Goal: Complete application form

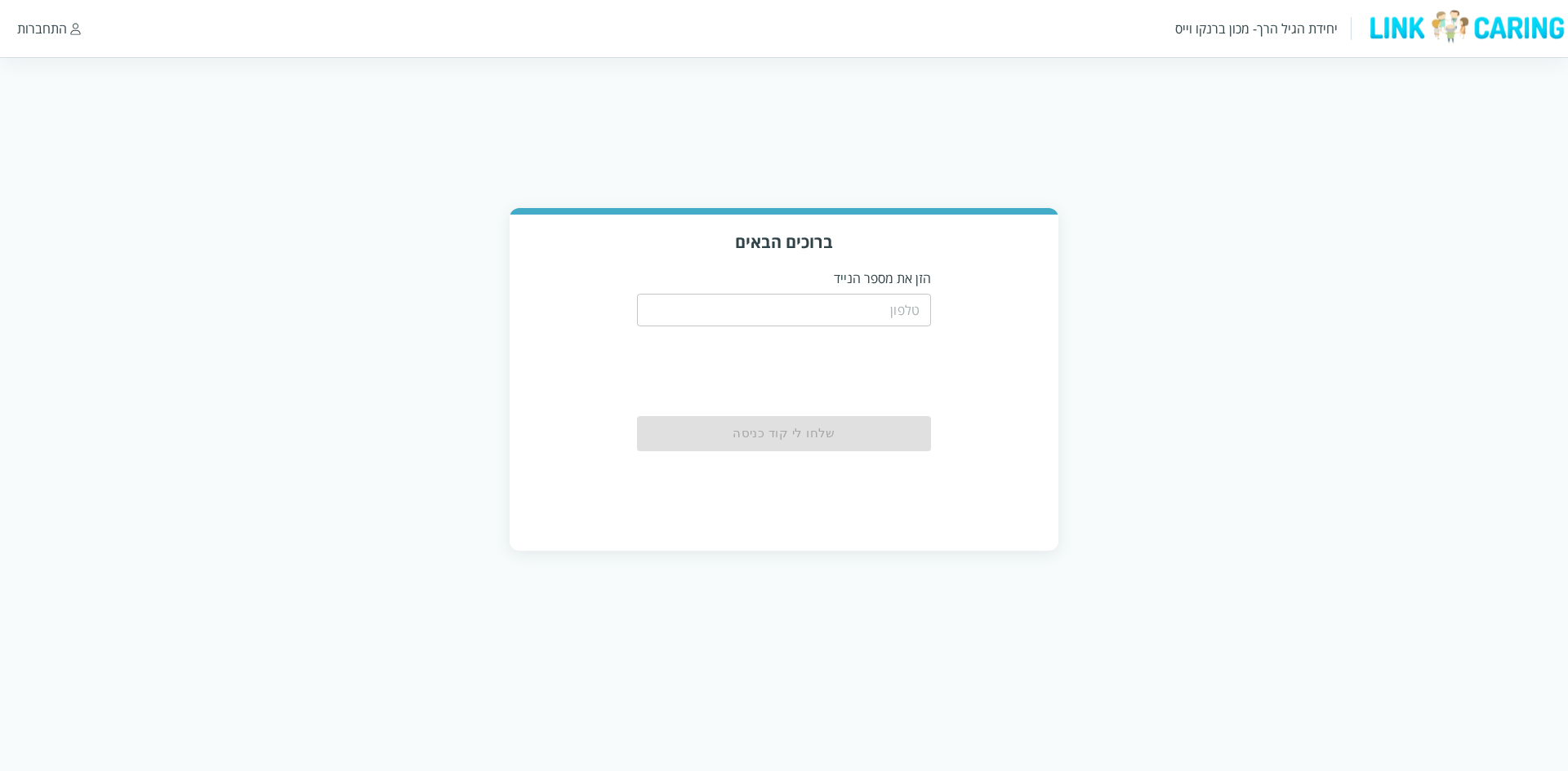
click at [805, 306] on input "tel" at bounding box center [784, 310] width 294 height 33
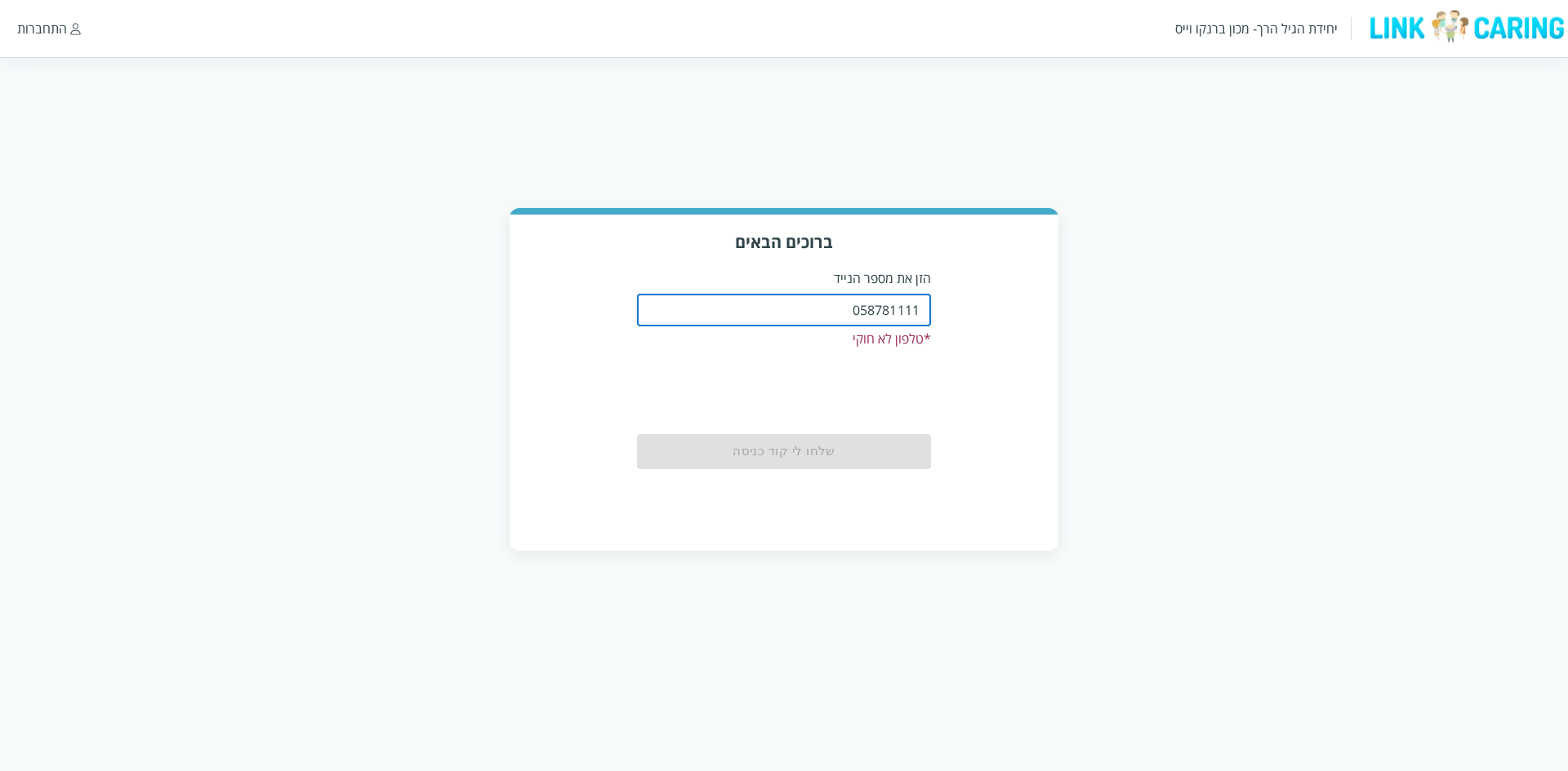
type input "0587811111"
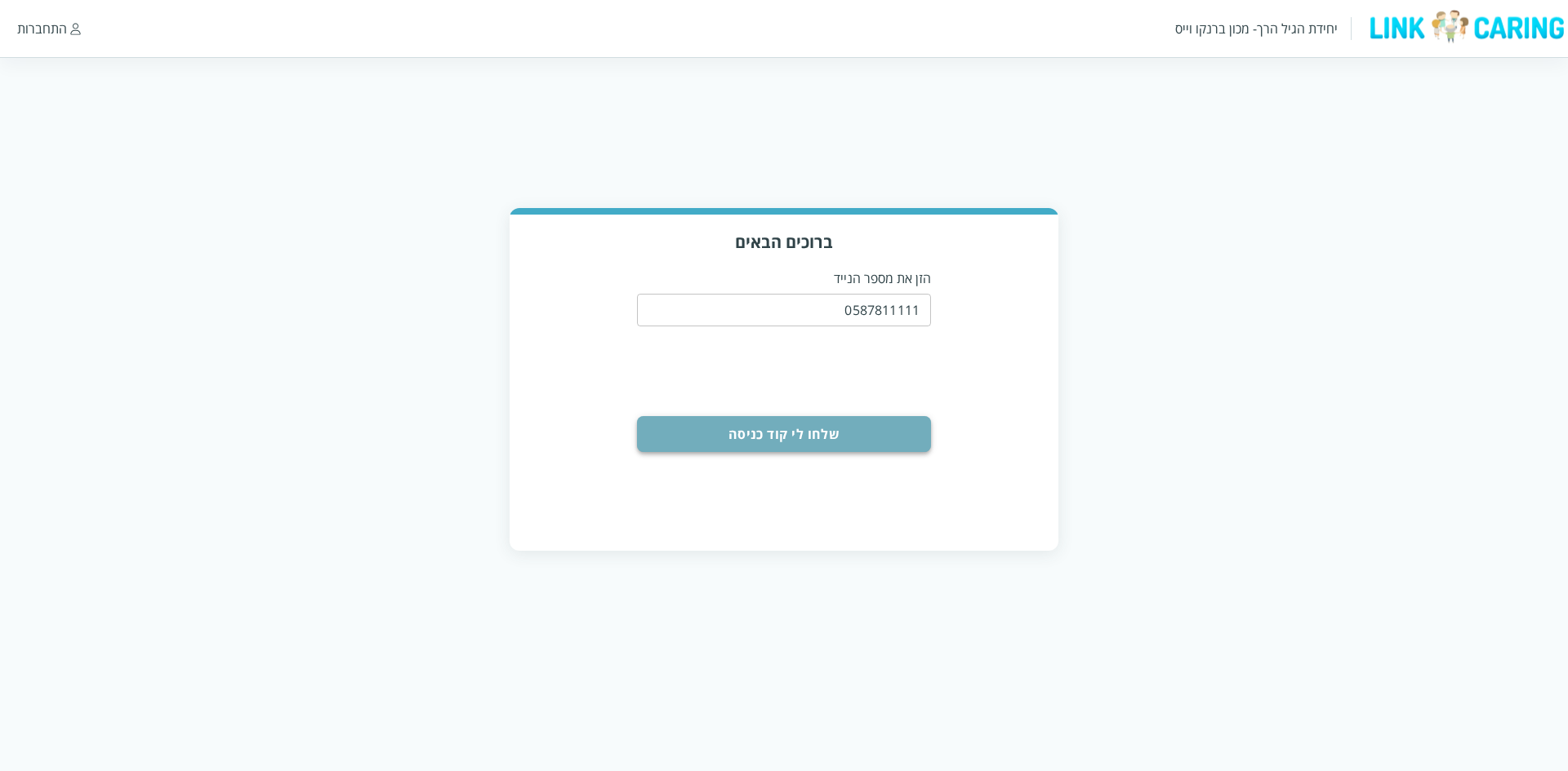
click at [819, 438] on button "שלחו לי קוד כניסה" at bounding box center [784, 434] width 294 height 36
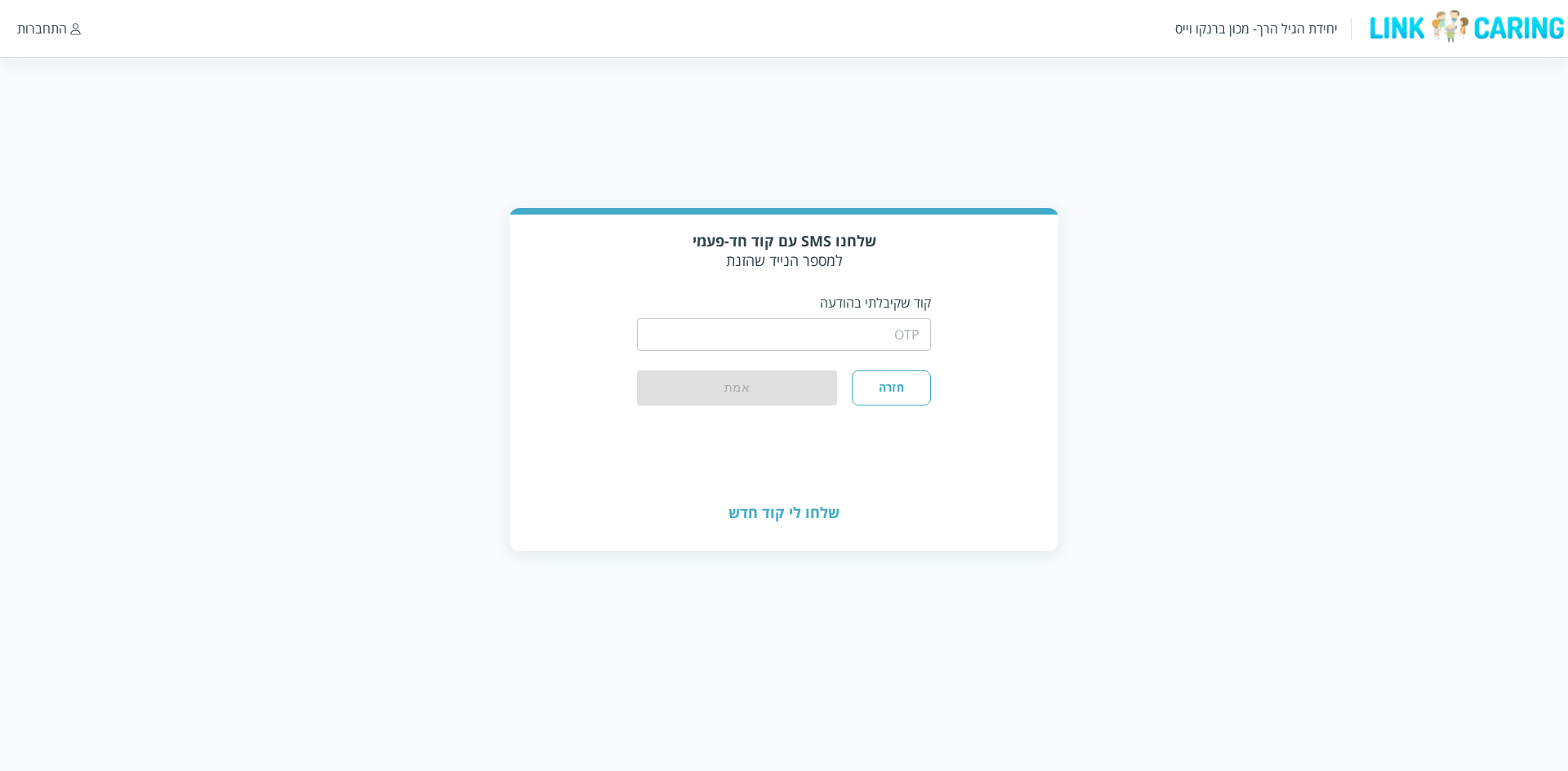
click at [795, 331] on input "string" at bounding box center [784, 335] width 294 height 33
type input "1234"
click at [775, 384] on button "אמת" at bounding box center [737, 388] width 200 height 36
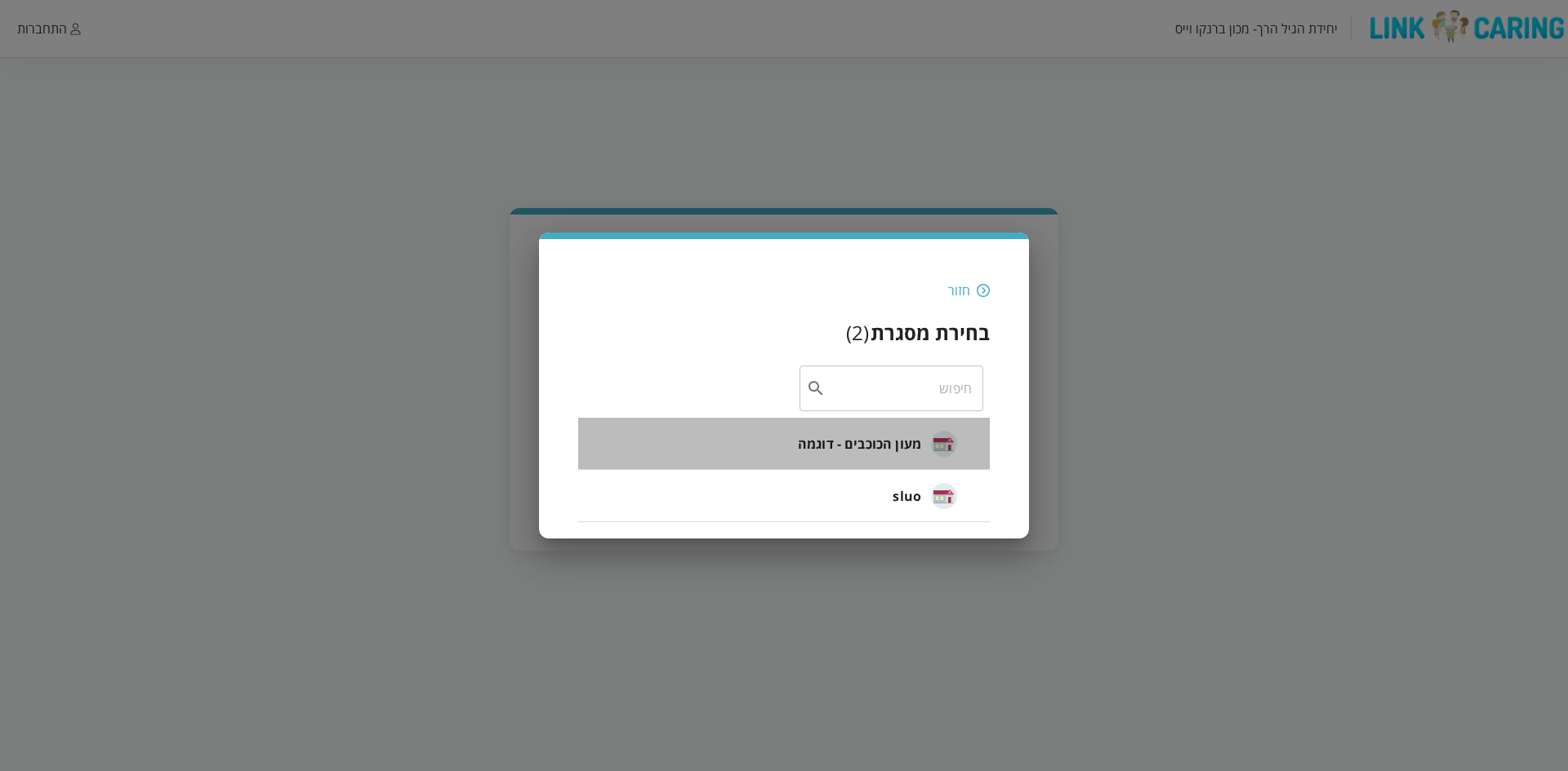
click at [881, 438] on span "מעון הכוכבים - דוגמה" at bounding box center [859, 444] width 123 height 20
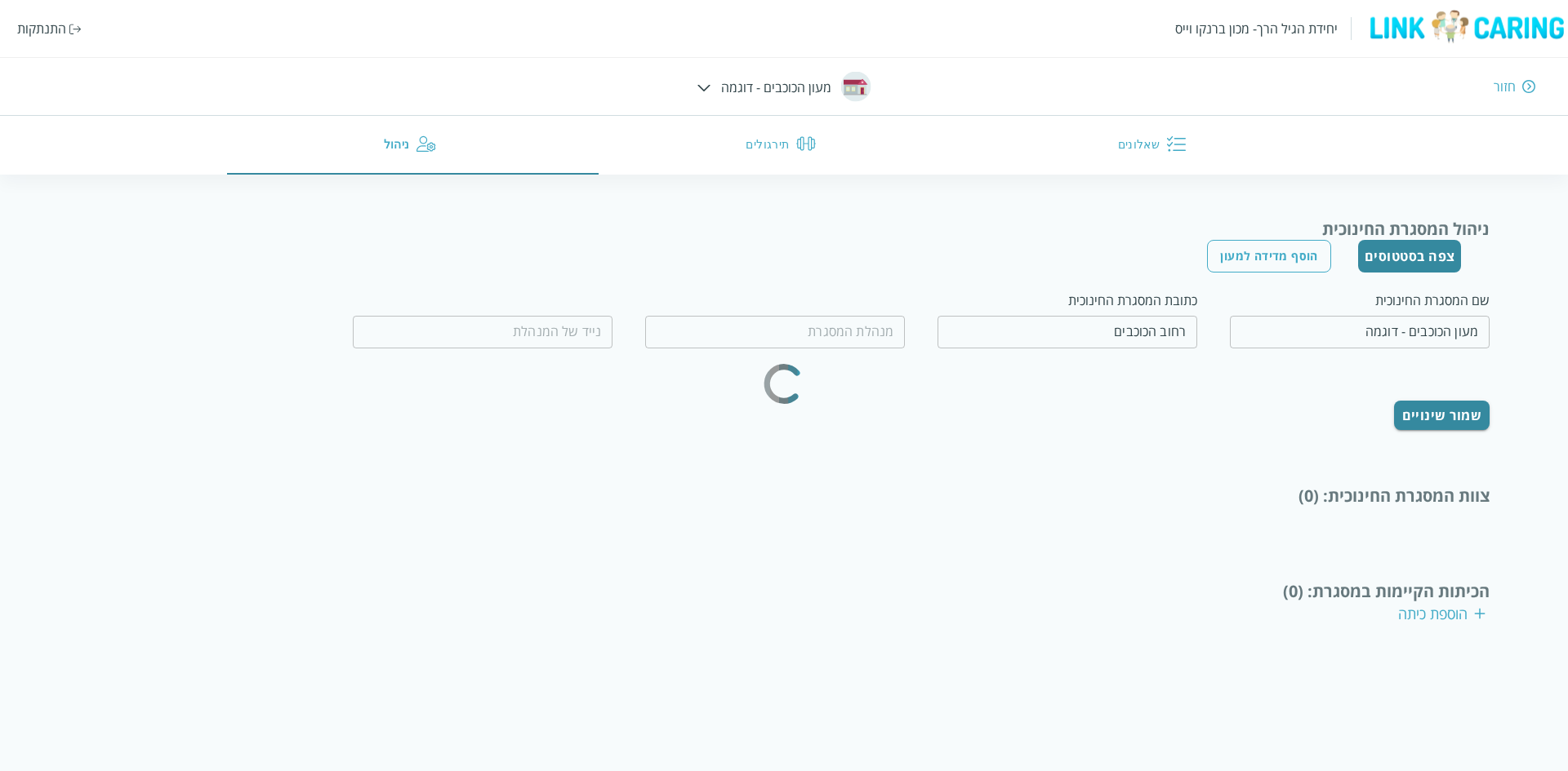
type input "המנהלת הטובה"
type input "0500000000"
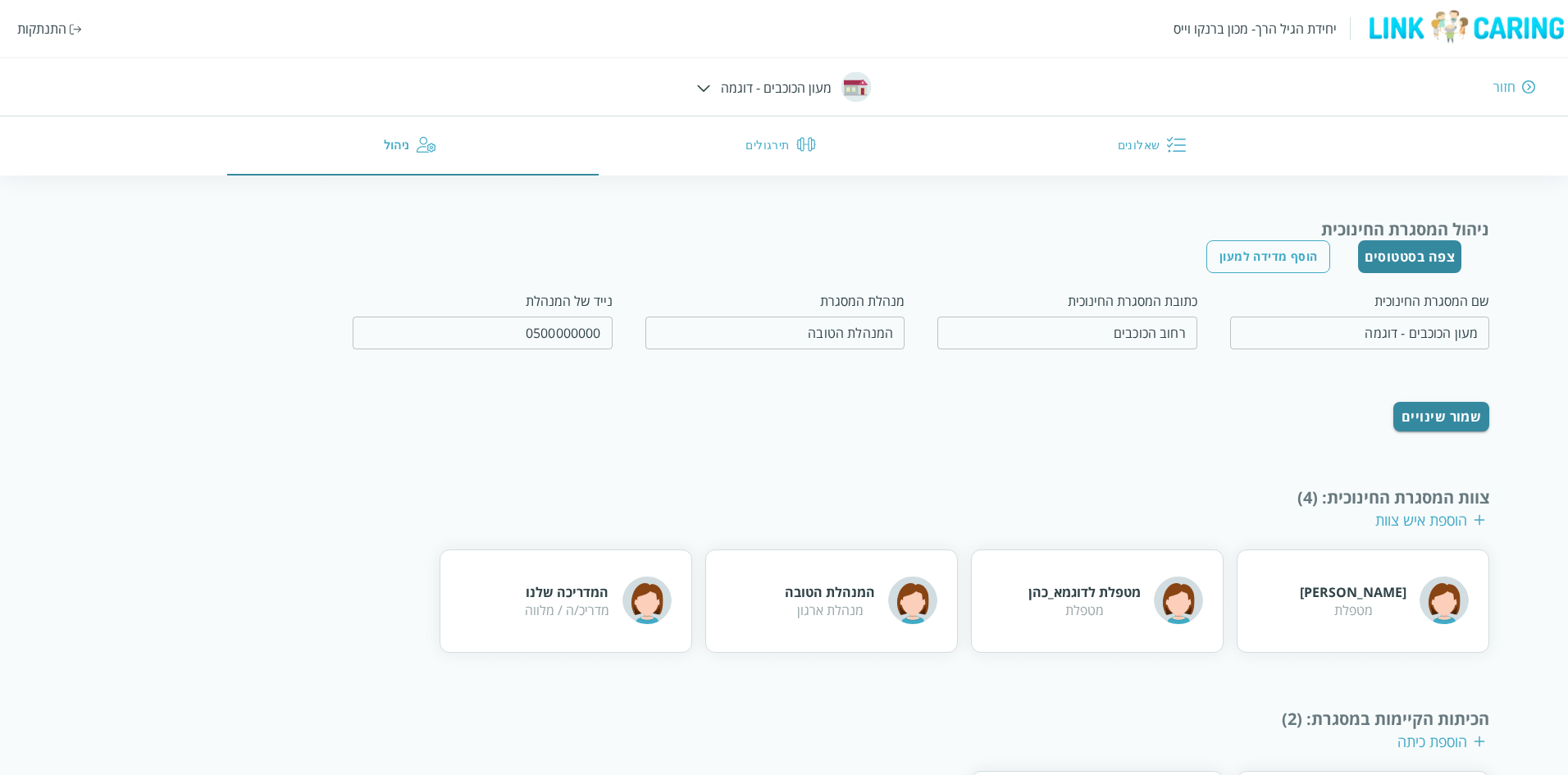
click at [760, 135] on button "תירגולים" at bounding box center [784, 146] width 371 height 59
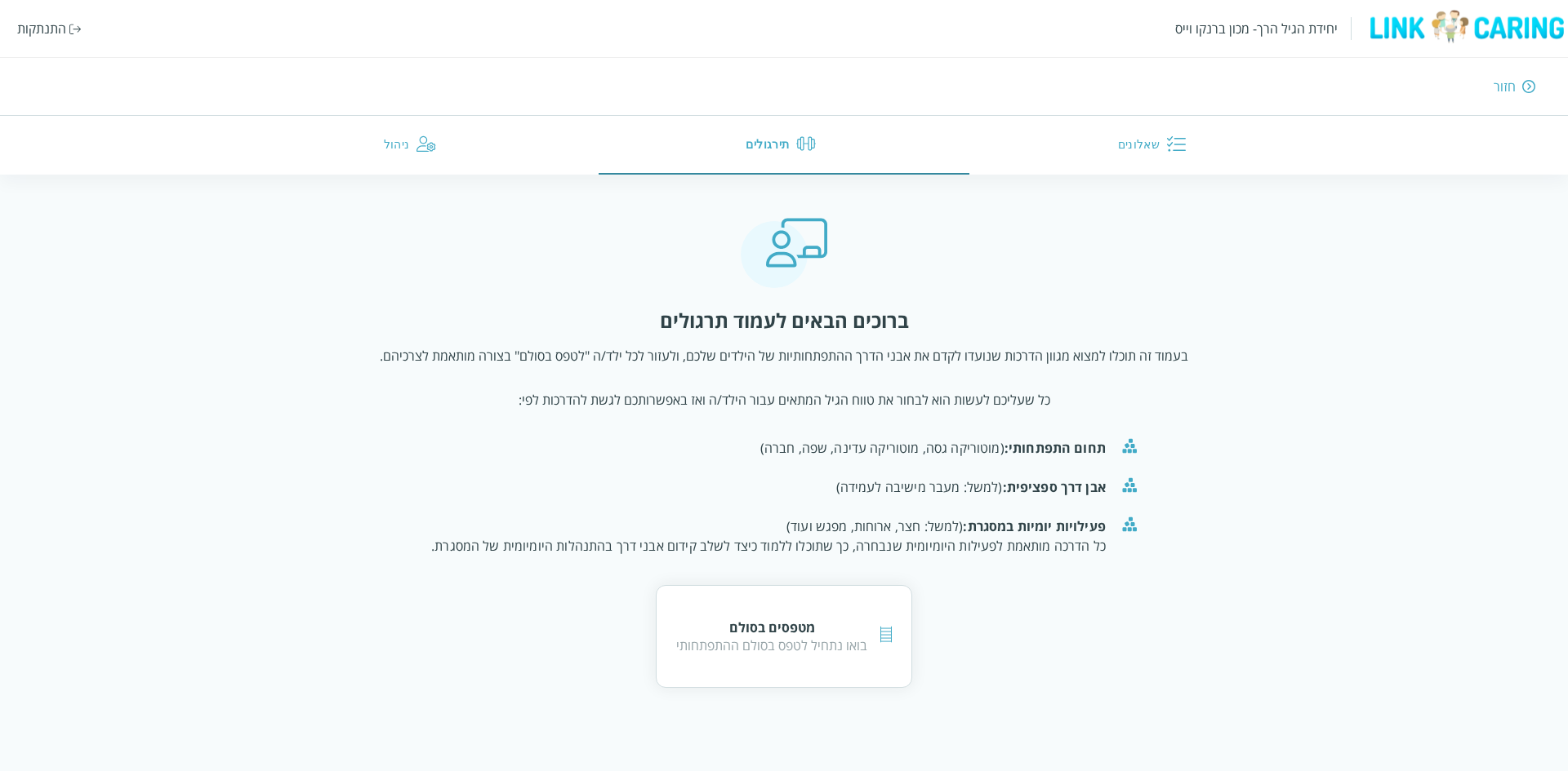
click at [1129, 141] on button "שאלונים" at bounding box center [1154, 145] width 370 height 59
